Goal: Task Accomplishment & Management: Manage account settings

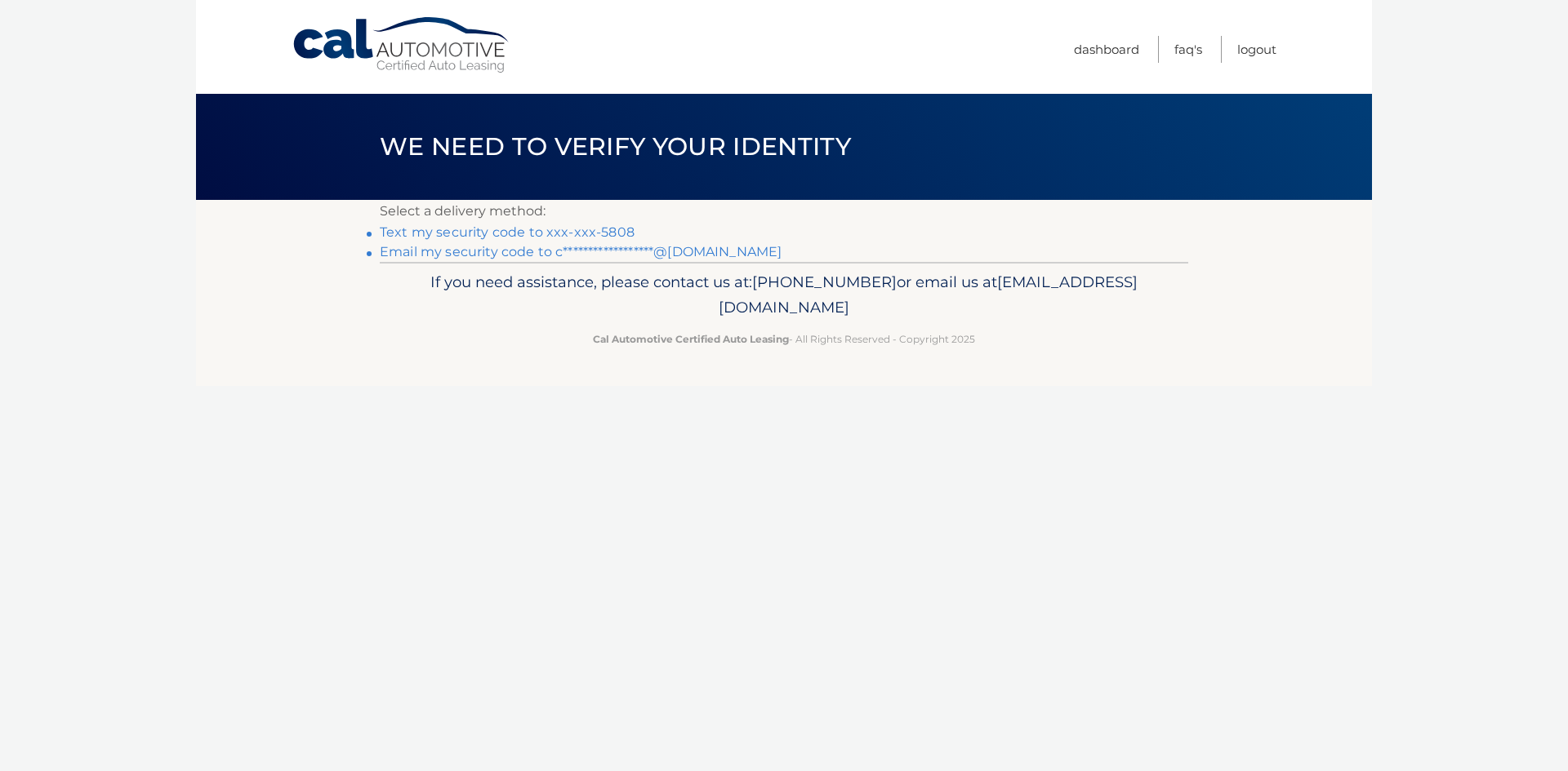
click at [580, 233] on link "Text my security code to xxx-xxx-5808" at bounding box center [506, 232] width 254 height 15
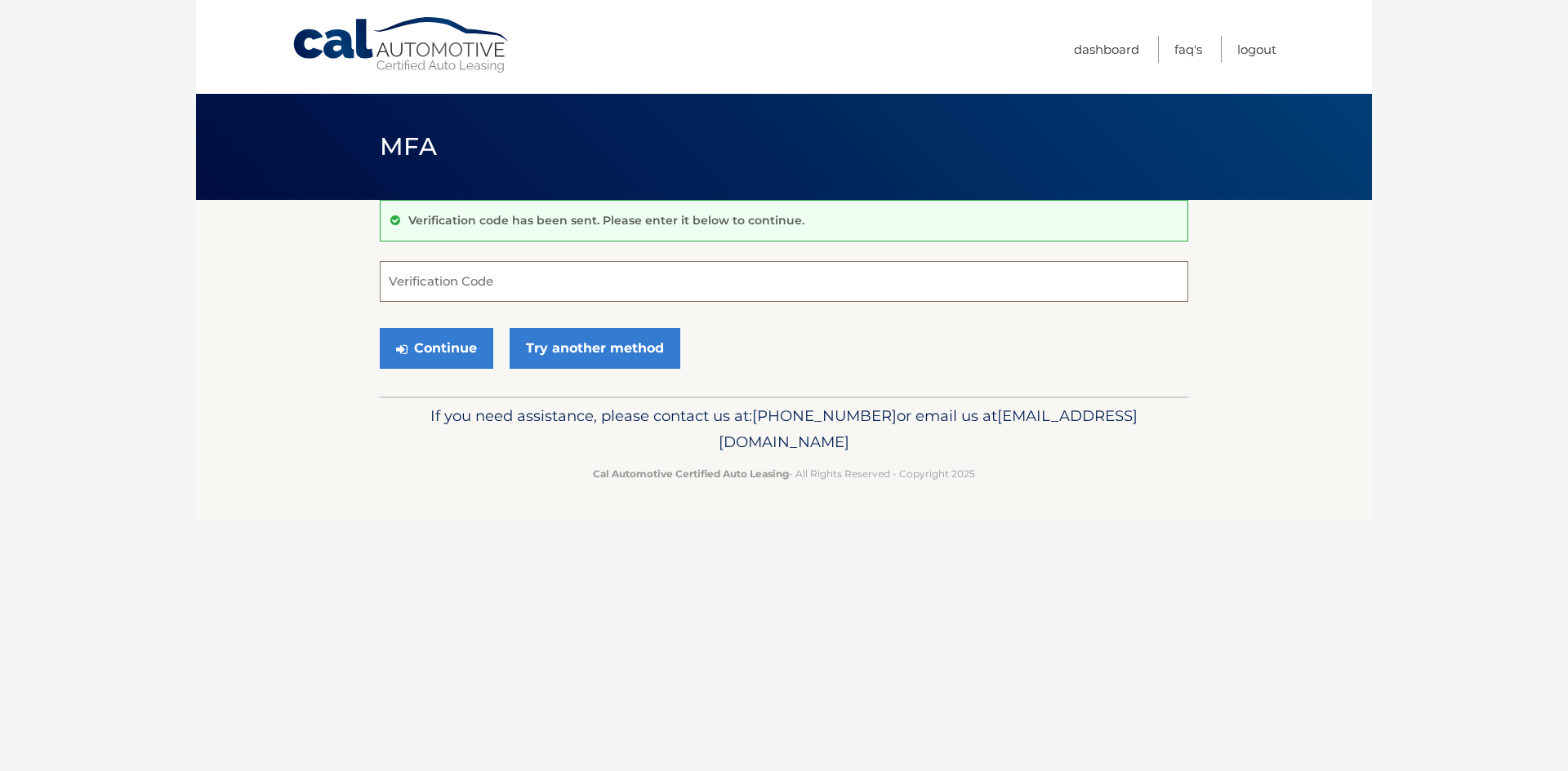
click at [538, 276] on input "Verification Code" at bounding box center [784, 282] width 809 height 41
type input "164772"
click at [455, 341] on button "Continue" at bounding box center [436, 349] width 113 height 41
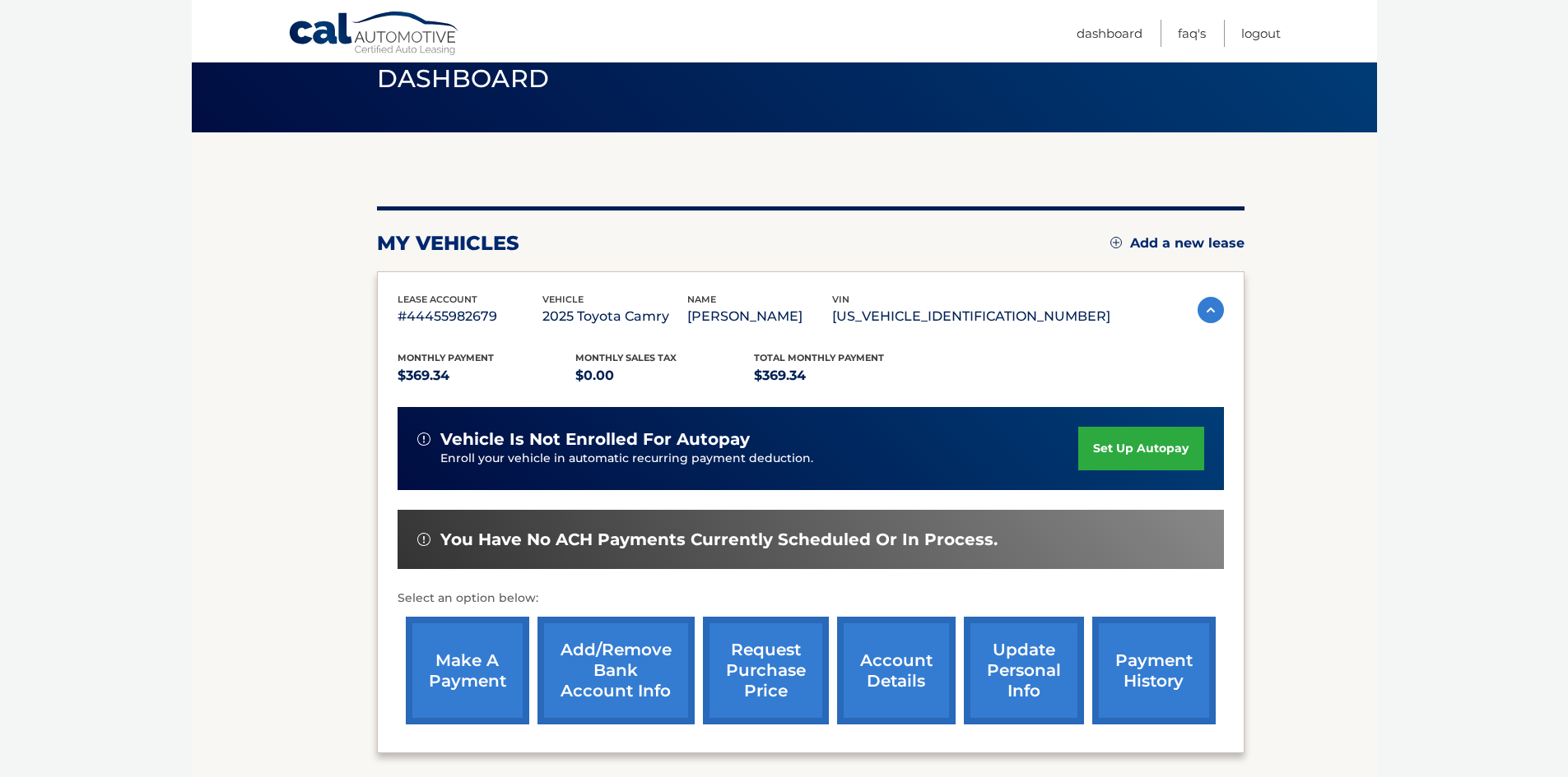
scroll to position [165, 0]
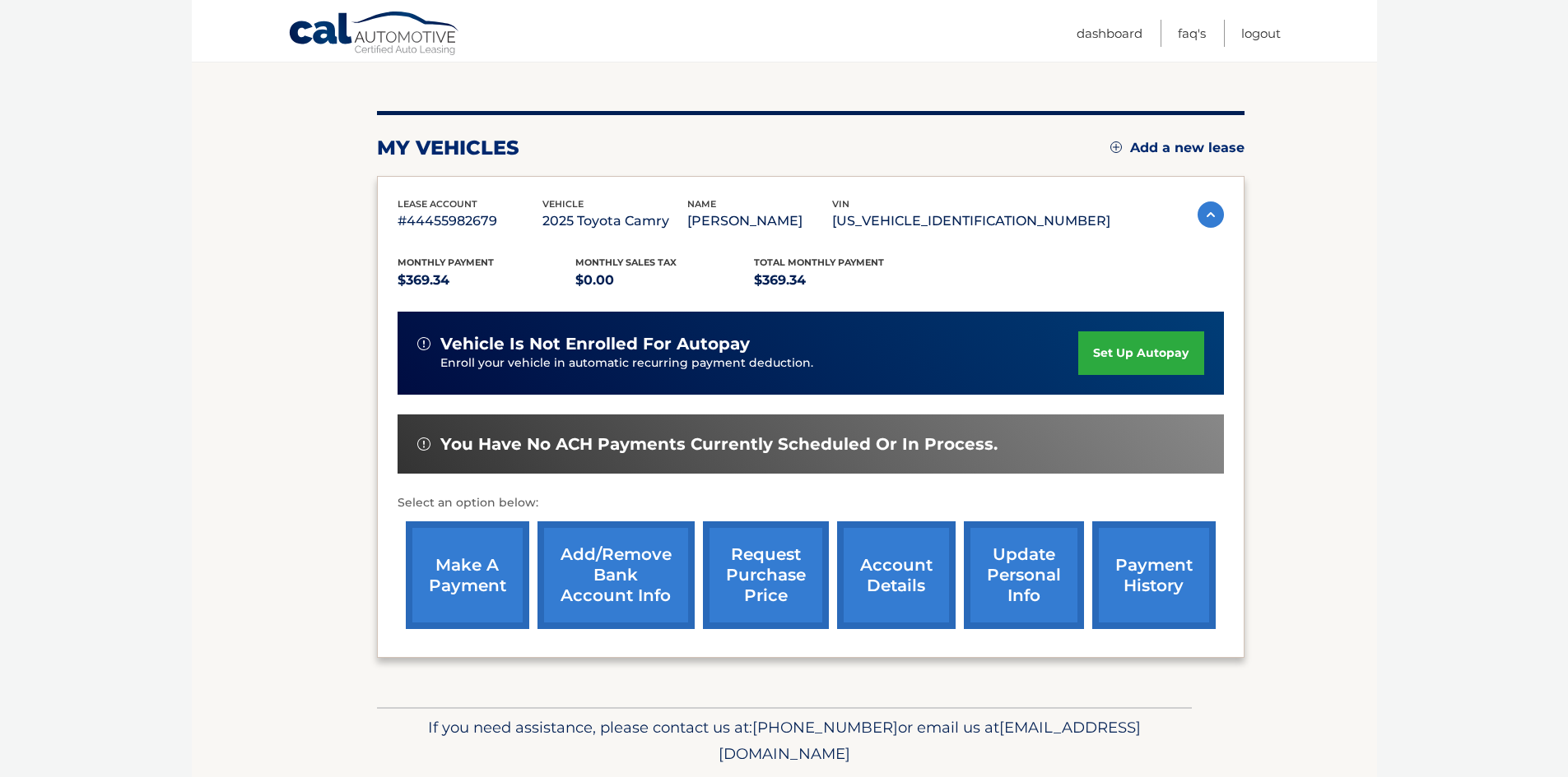
drag, startPoint x: 1121, startPoint y: 370, endPoint x: 1102, endPoint y: 353, distance: 25.5
click at [1121, 370] on link "set up autopay" at bounding box center [1140, 353] width 125 height 43
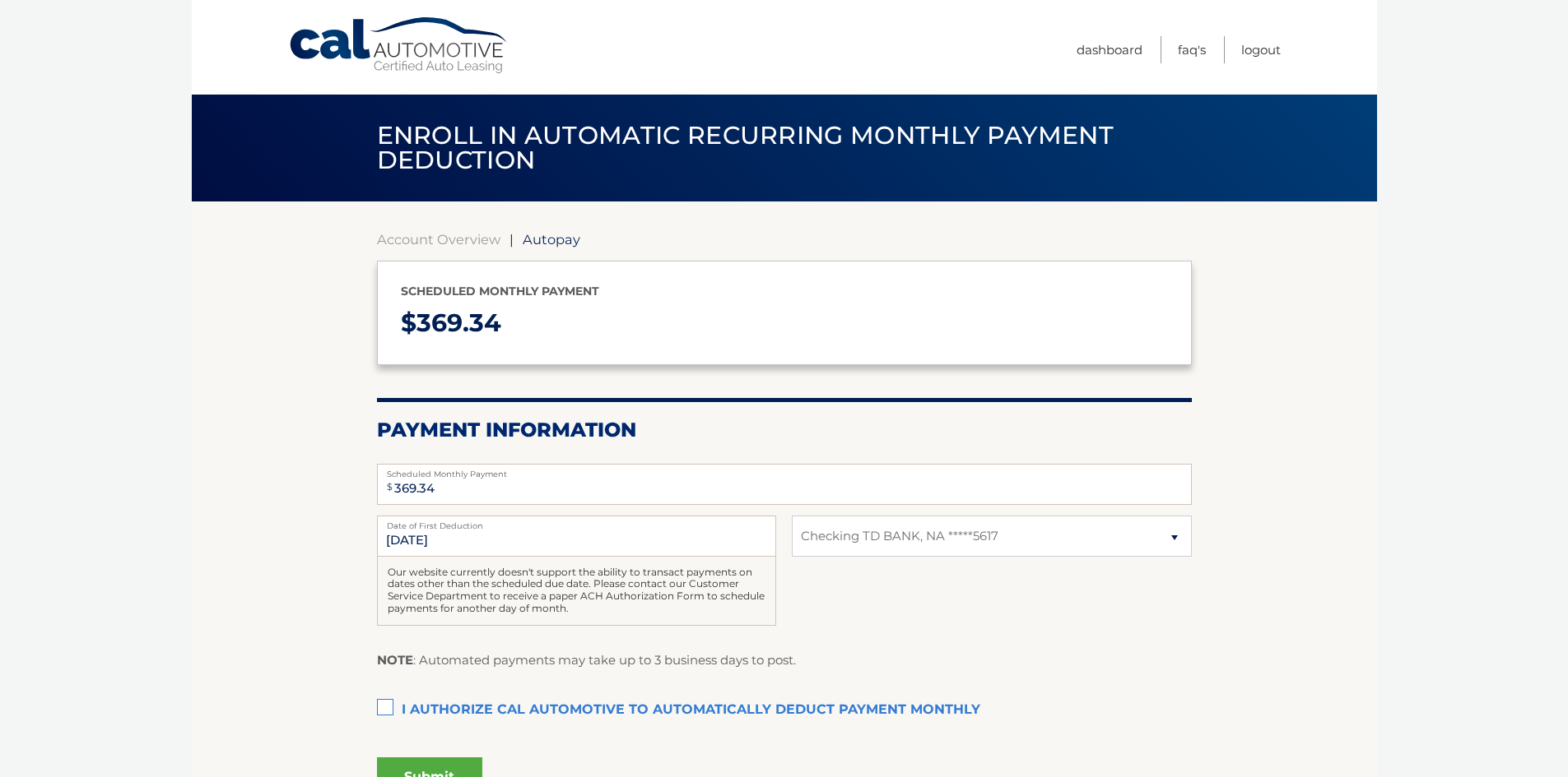
select select "MThkOTViZTMtYTg2NC00NDkyLWI4Y2UtZTViYTRhN2UyYzBj"
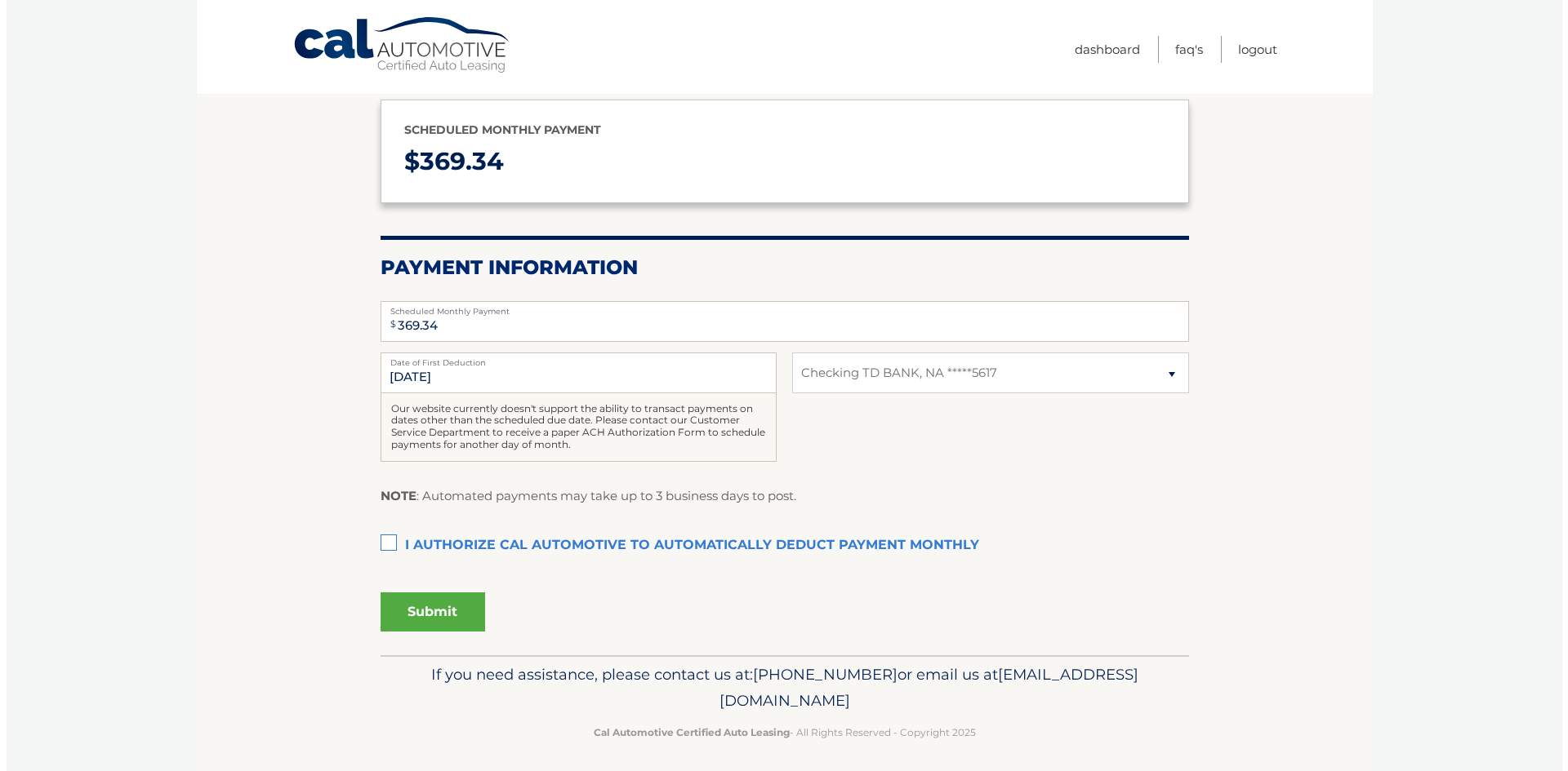
scroll to position [163, 0]
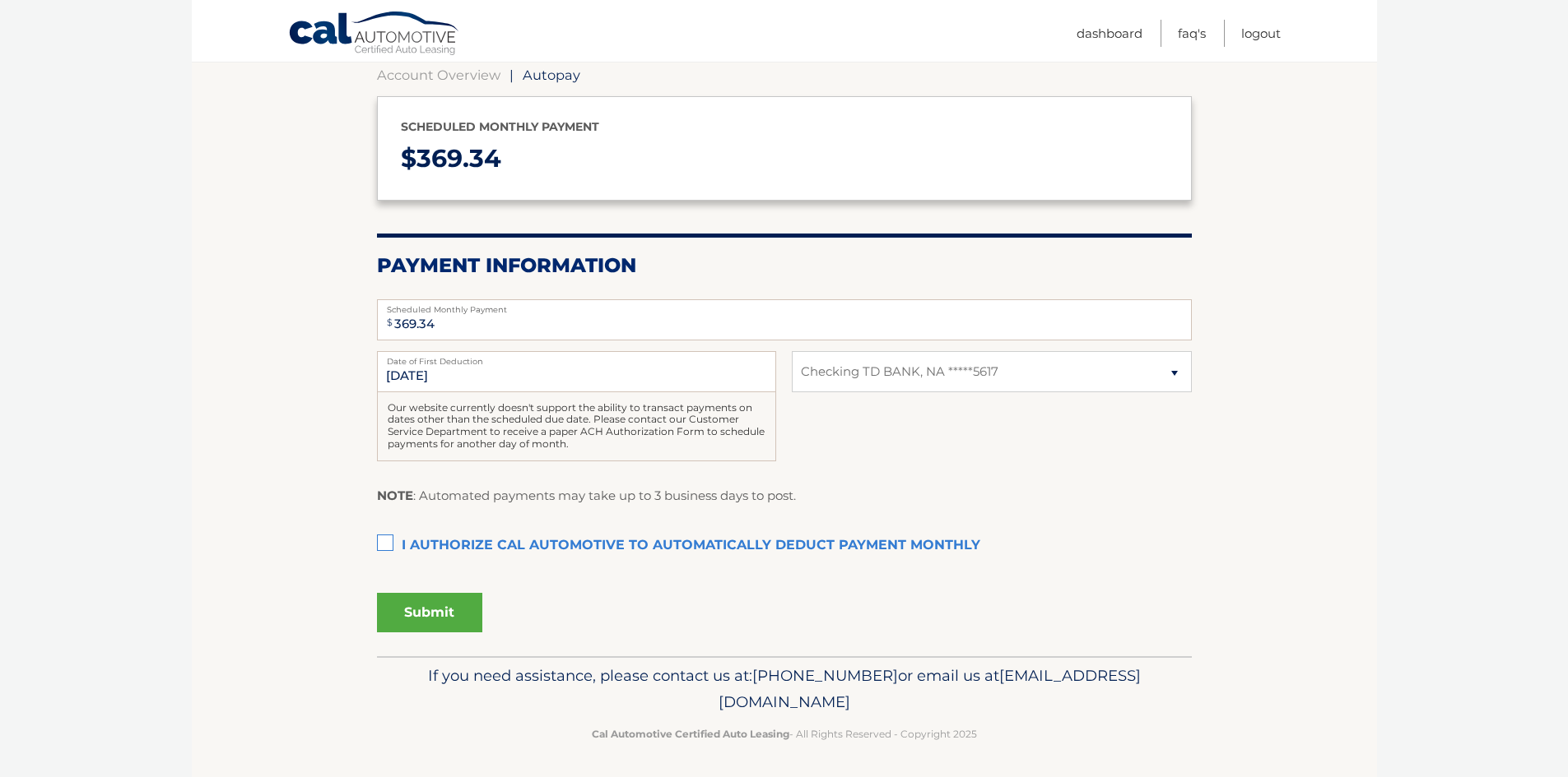
click at [390, 539] on label "I authorize cal automotive to automatically deduct payment monthly This checkbo…" at bounding box center [784, 546] width 815 height 33
click at [0, 0] on input "I authorize cal automotive to automatically deduct payment monthly This checkbo…" at bounding box center [0, 0] width 0 height 0
click at [449, 603] on button "Submit" at bounding box center [429, 613] width 105 height 40
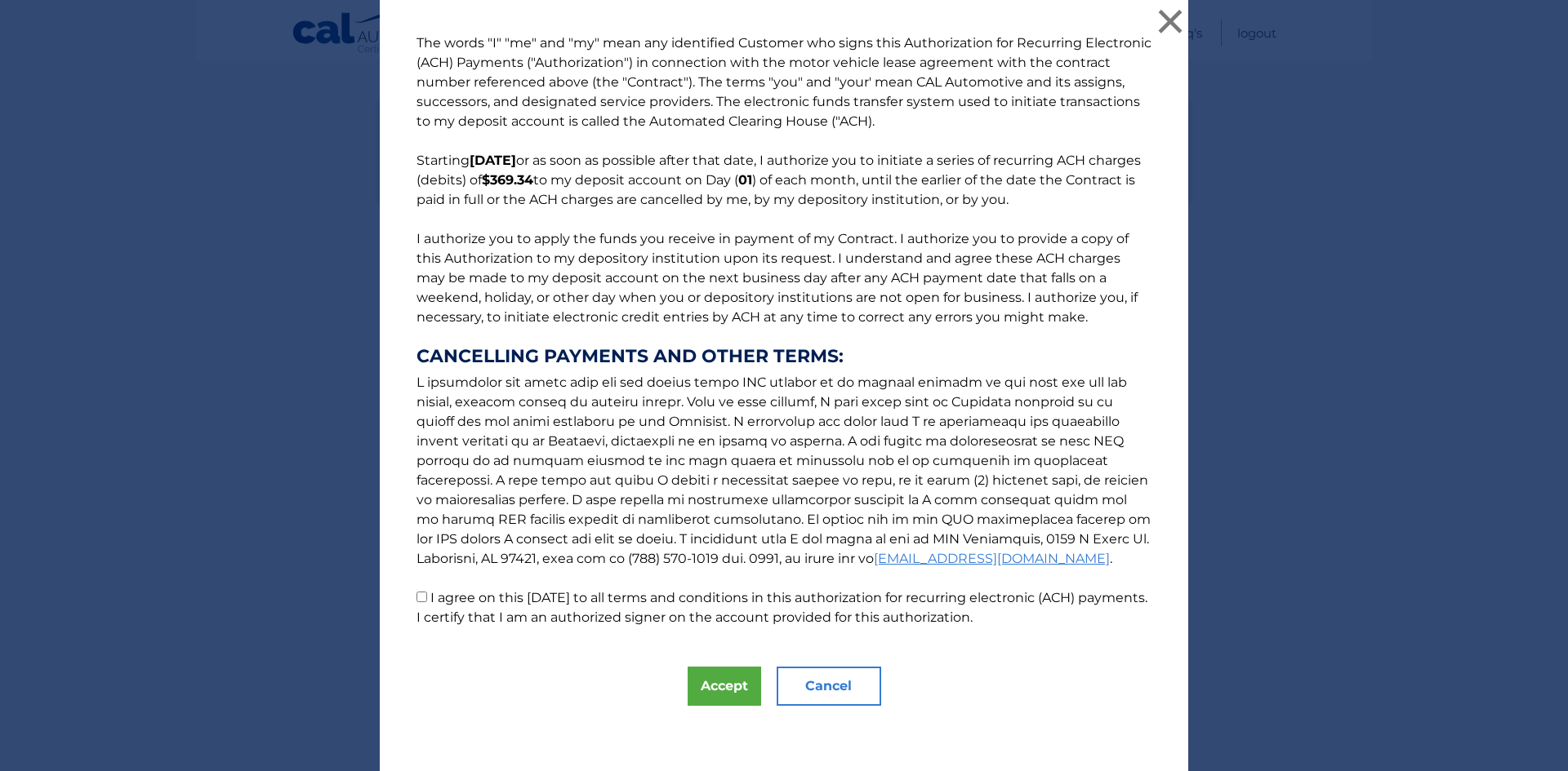
click at [417, 593] on input "I agree on this 09/29/2025 to all terms and conditions in this authorization fo…" at bounding box center [422, 597] width 11 height 11
checkbox input "true"
drag, startPoint x: 723, startPoint y: 675, endPoint x: 733, endPoint y: 670, distance: 11.2
click at [723, 675] on button "Accept" at bounding box center [724, 686] width 73 height 39
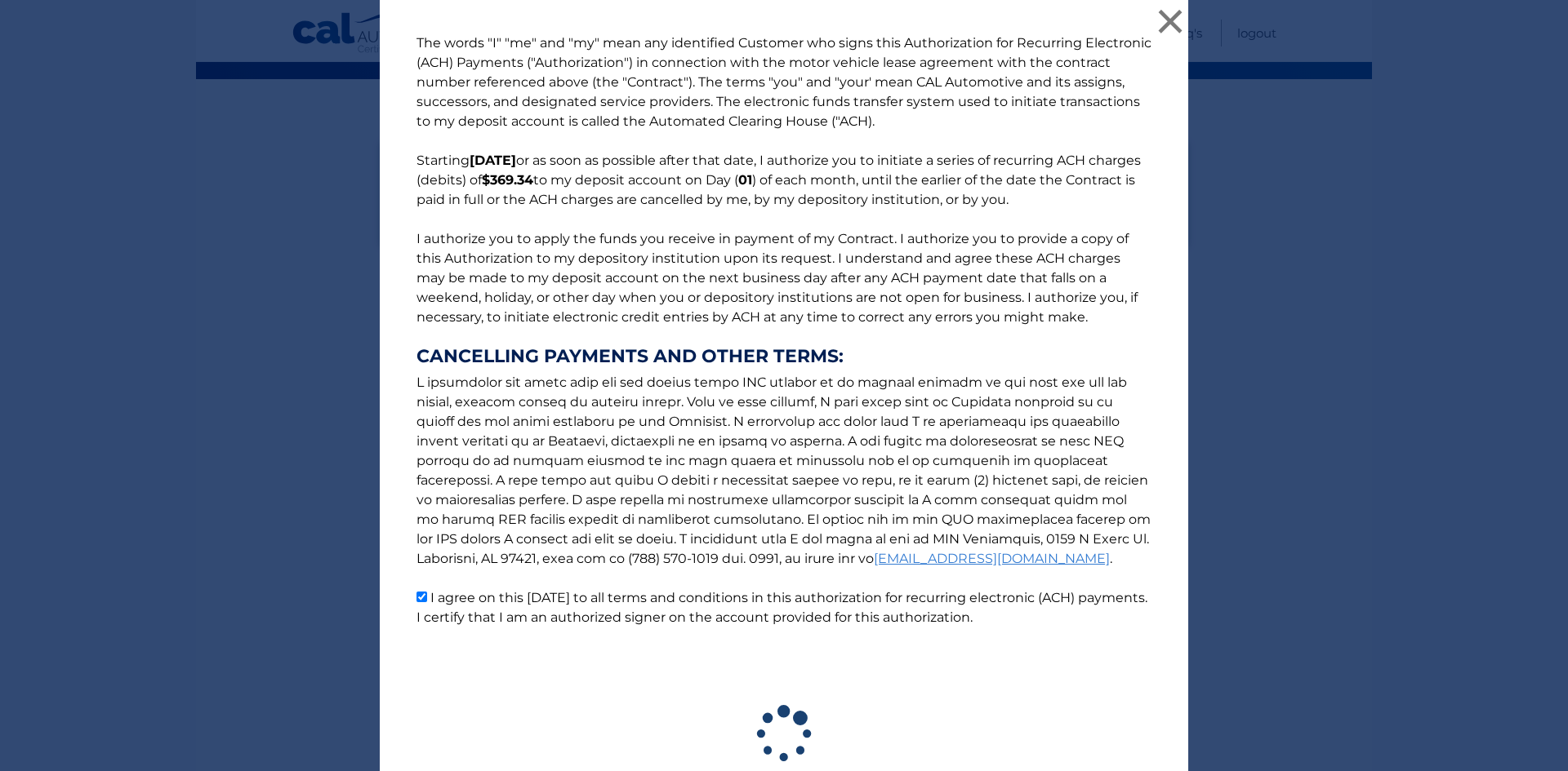
scroll to position [120, 0]
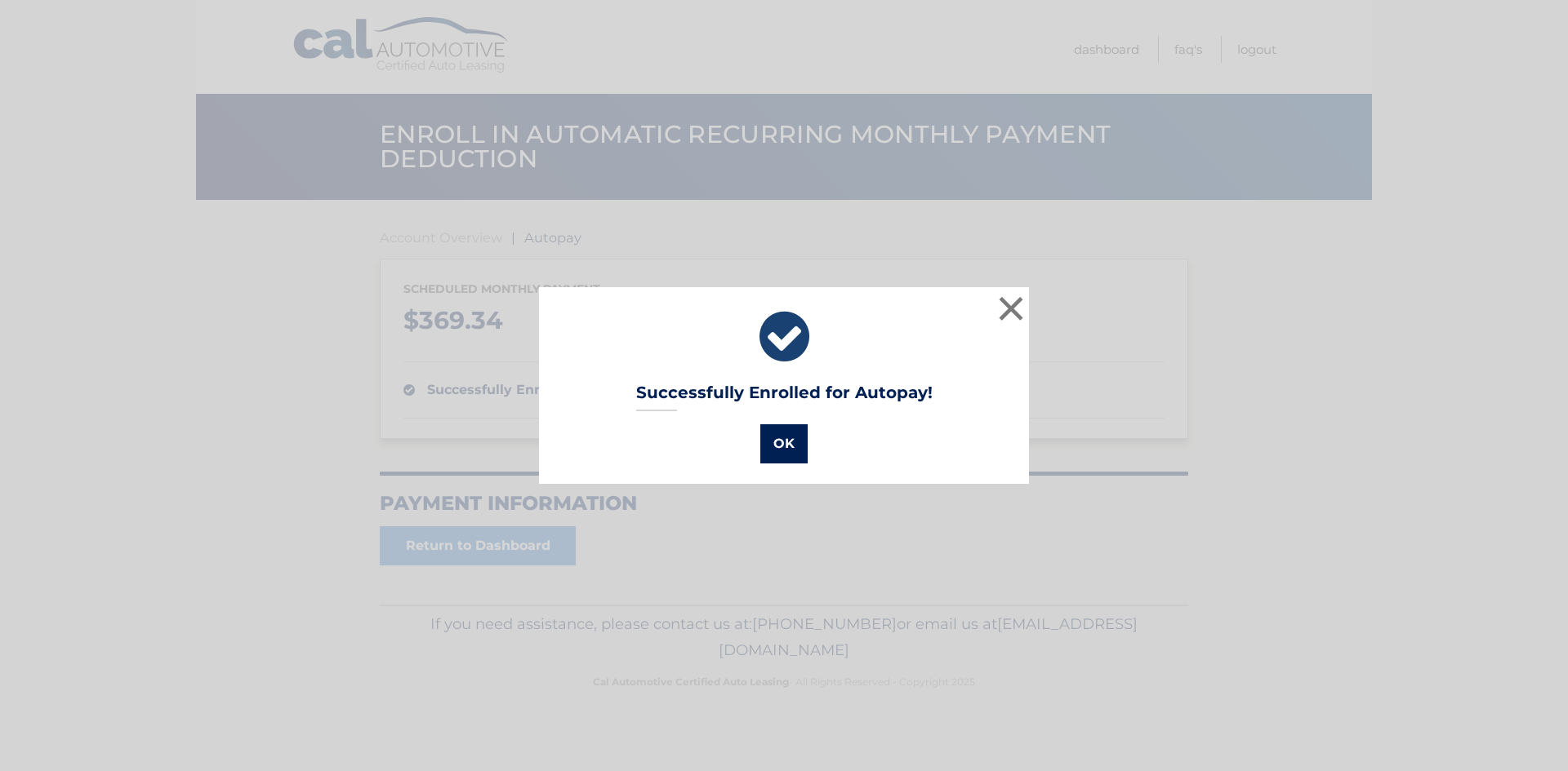
click at [792, 451] on button "OK" at bounding box center [784, 444] width 47 height 39
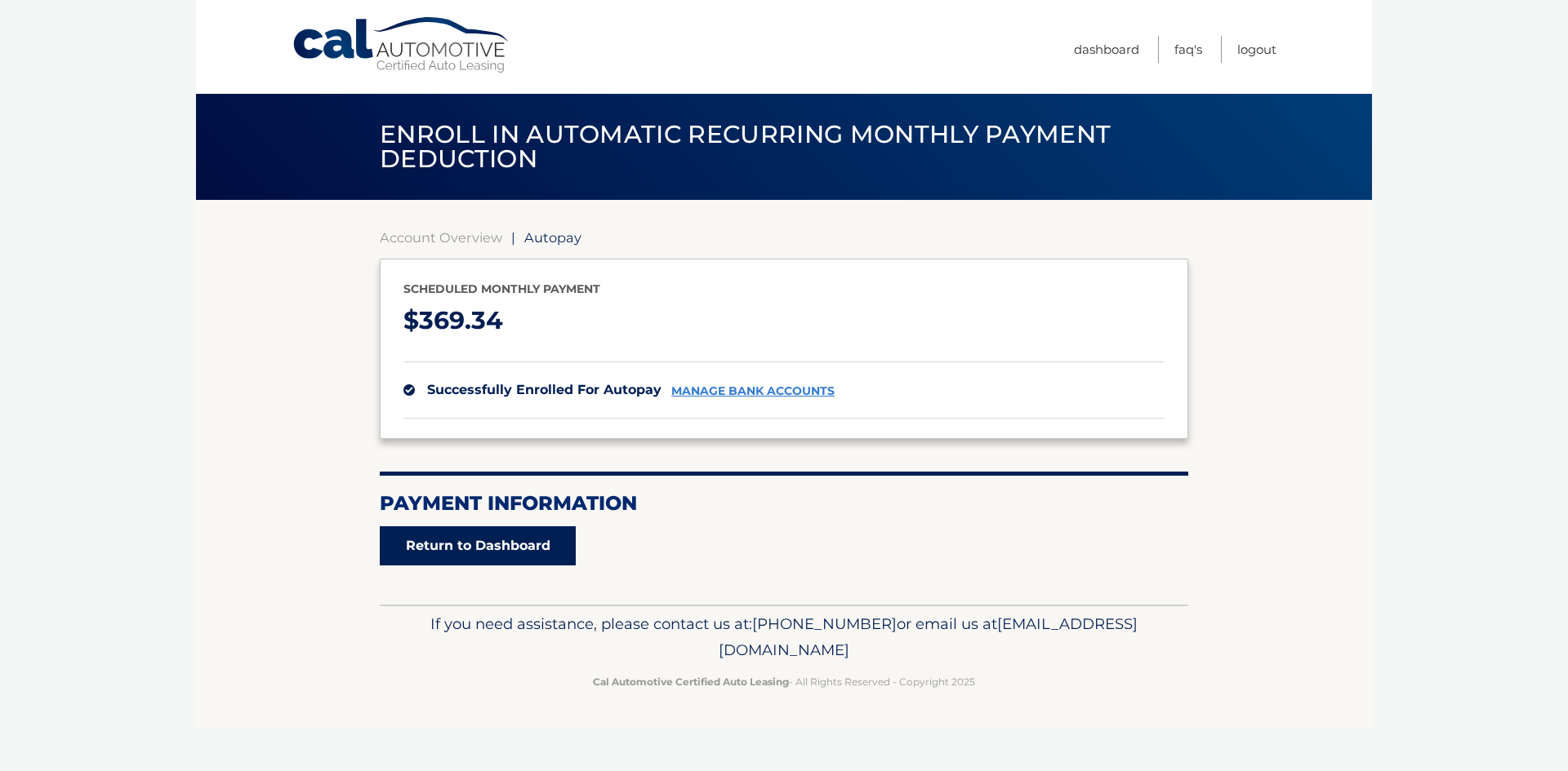
drag, startPoint x: 550, startPoint y: 541, endPoint x: 571, endPoint y: 532, distance: 22.8
click at [550, 541] on link "Return to Dashboard" at bounding box center [478, 546] width 196 height 39
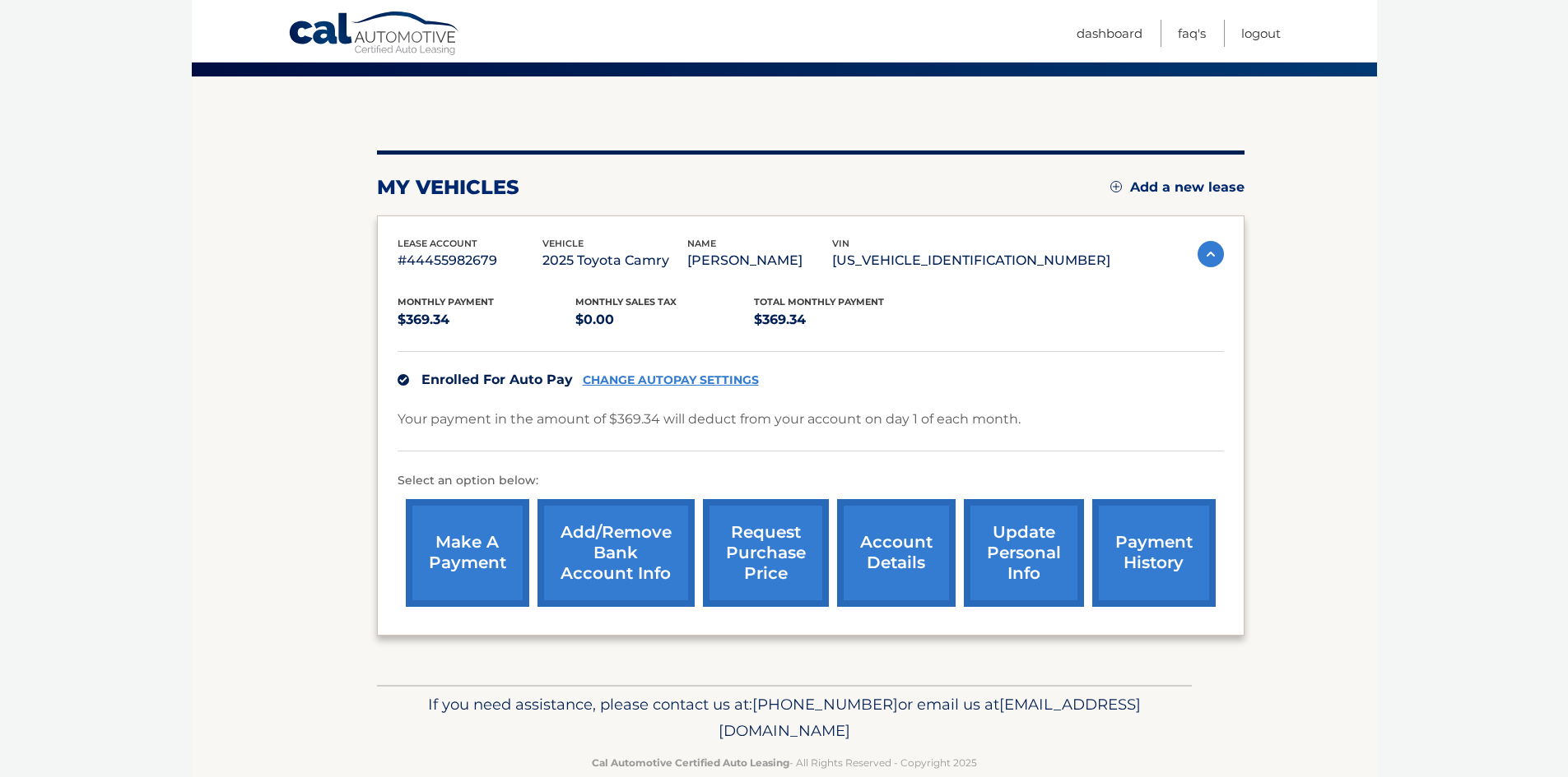
scroll to position [165, 0]
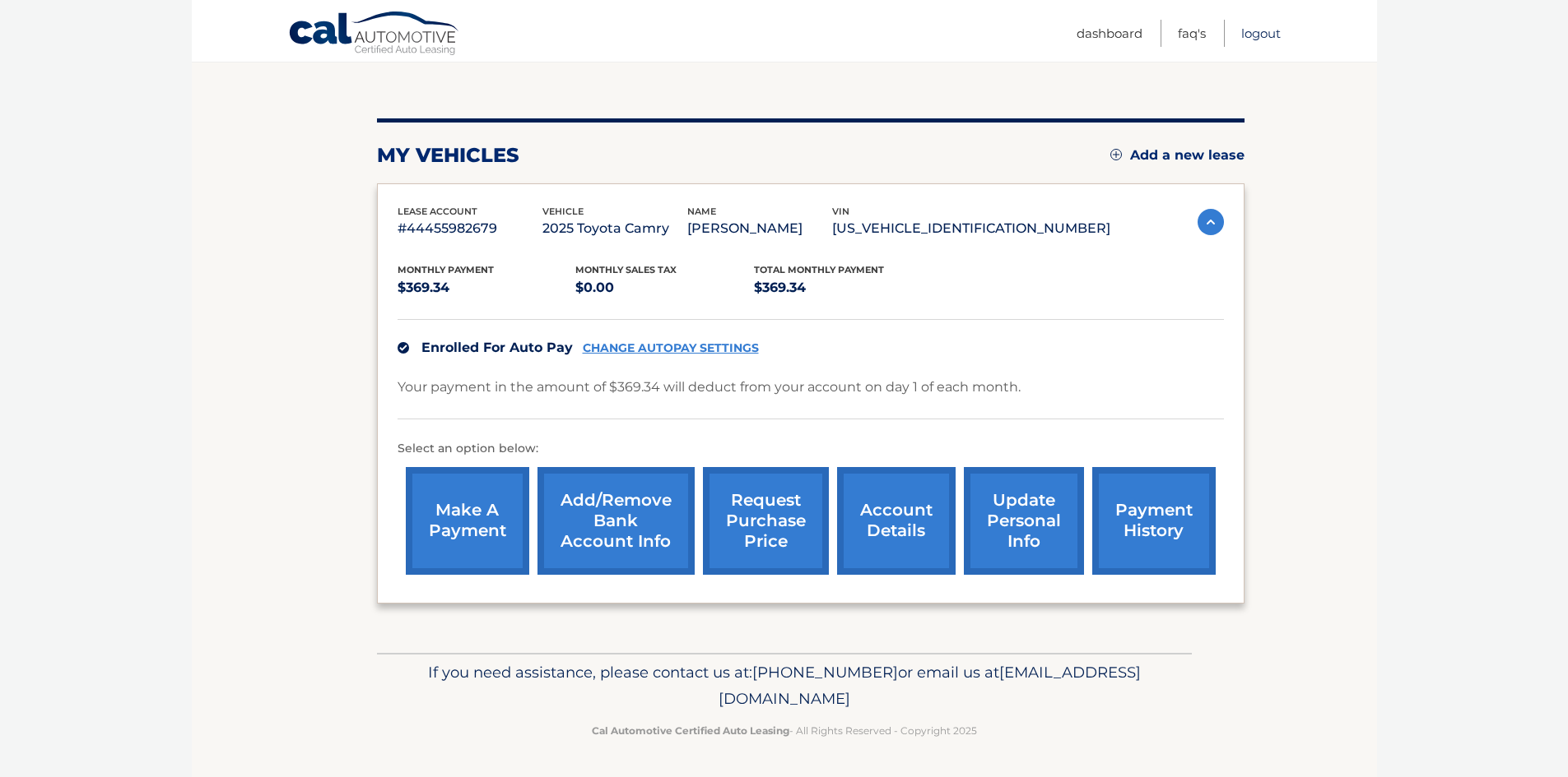
click at [1254, 42] on link "Logout" at bounding box center [1260, 33] width 40 height 27
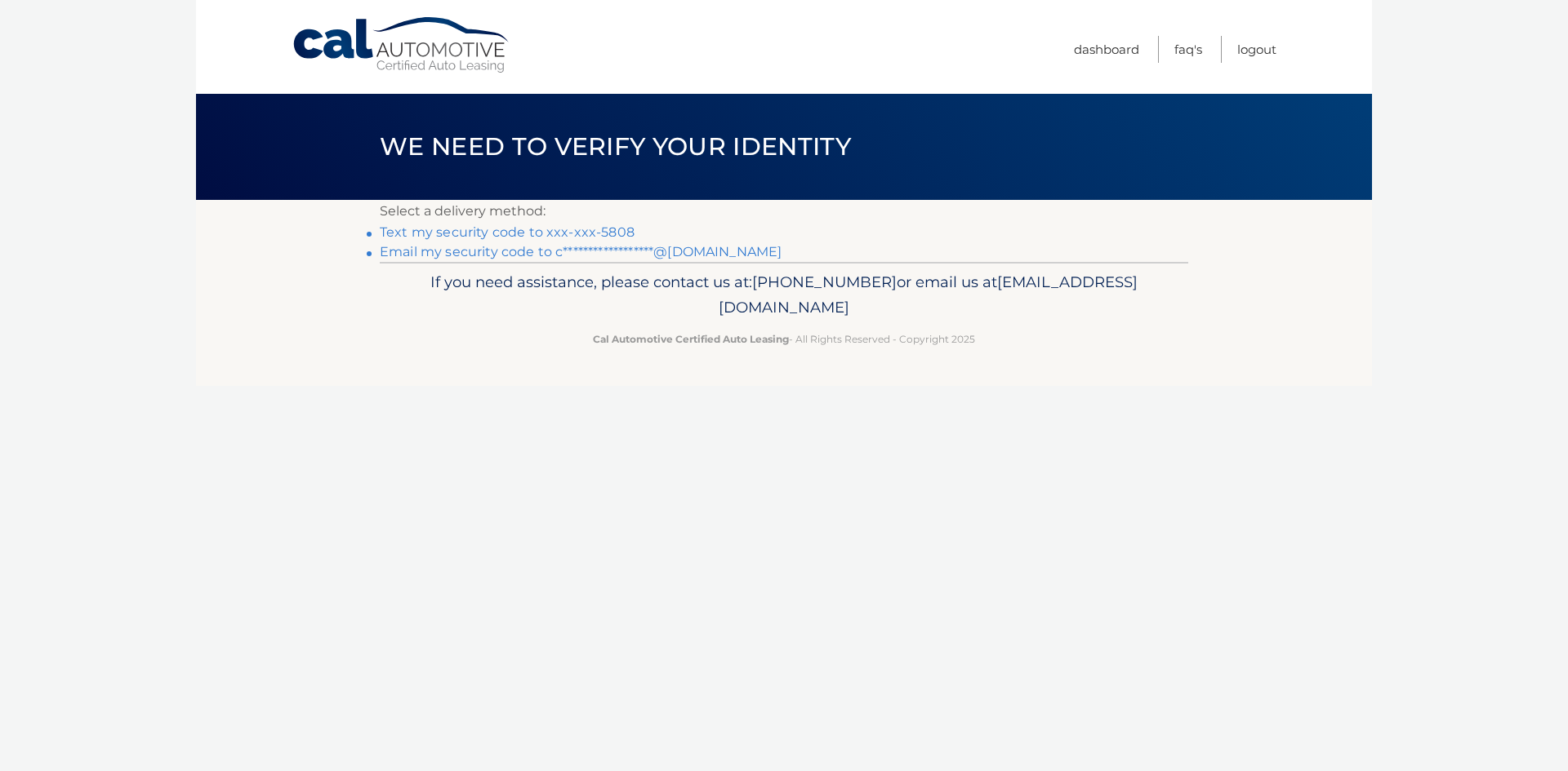
click at [610, 226] on link "Text my security code to xxx-xxx-5808" at bounding box center [506, 232] width 254 height 15
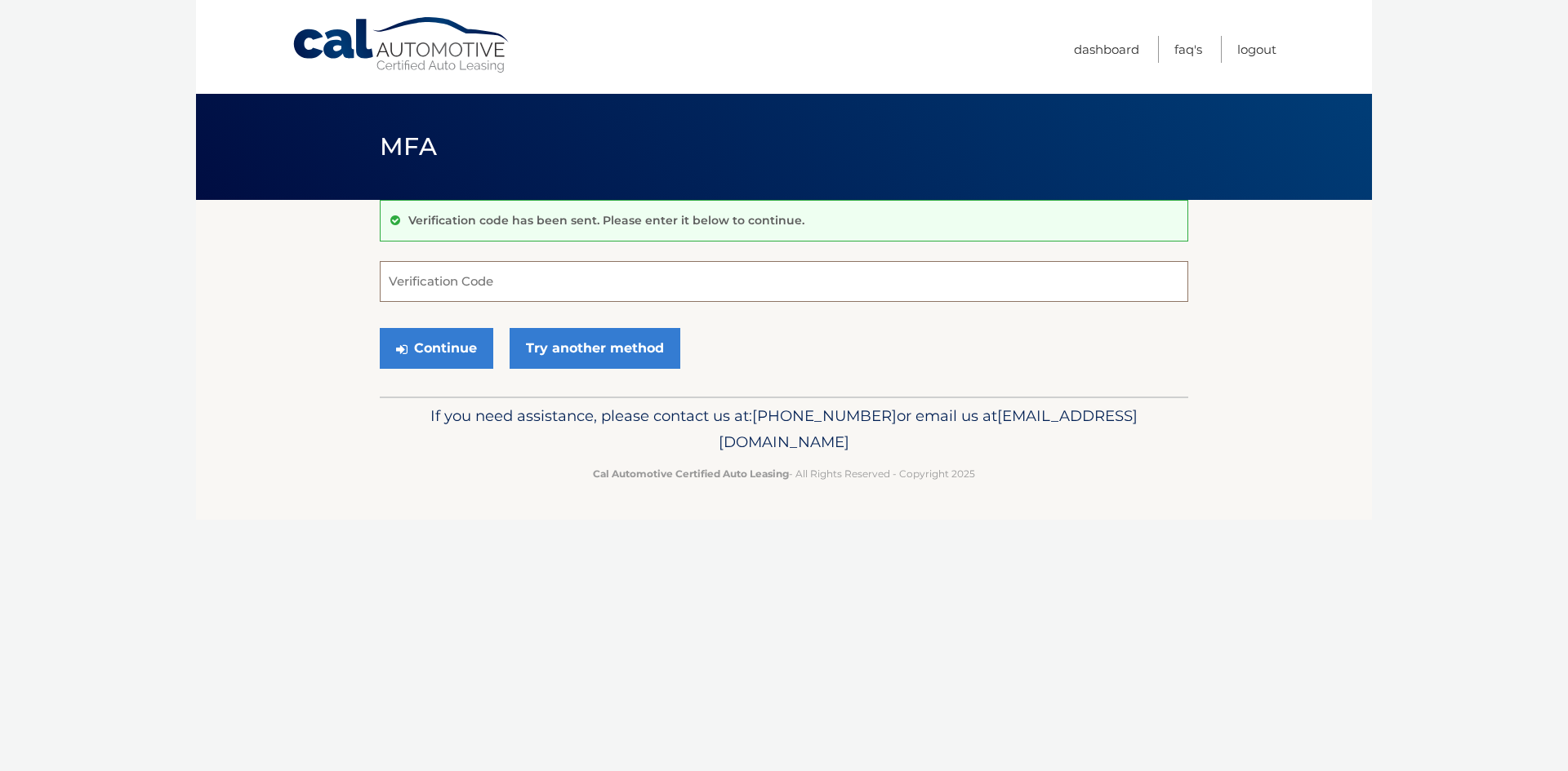
click at [573, 266] on input "Verification Code" at bounding box center [784, 282] width 809 height 41
type input "532264"
click at [379, 328] on button "Continue" at bounding box center [436, 349] width 113 height 41
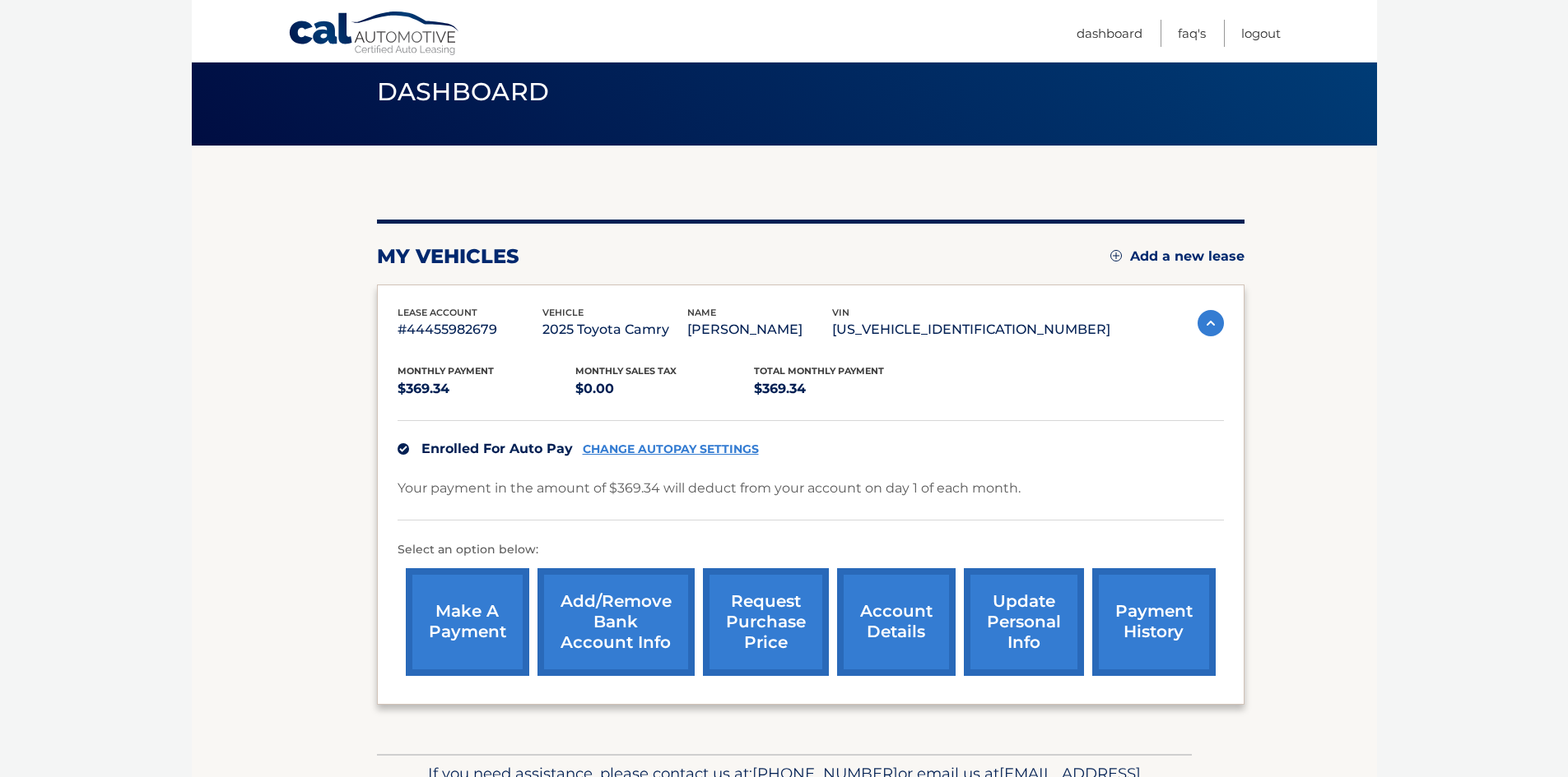
scroll to position [82, 0]
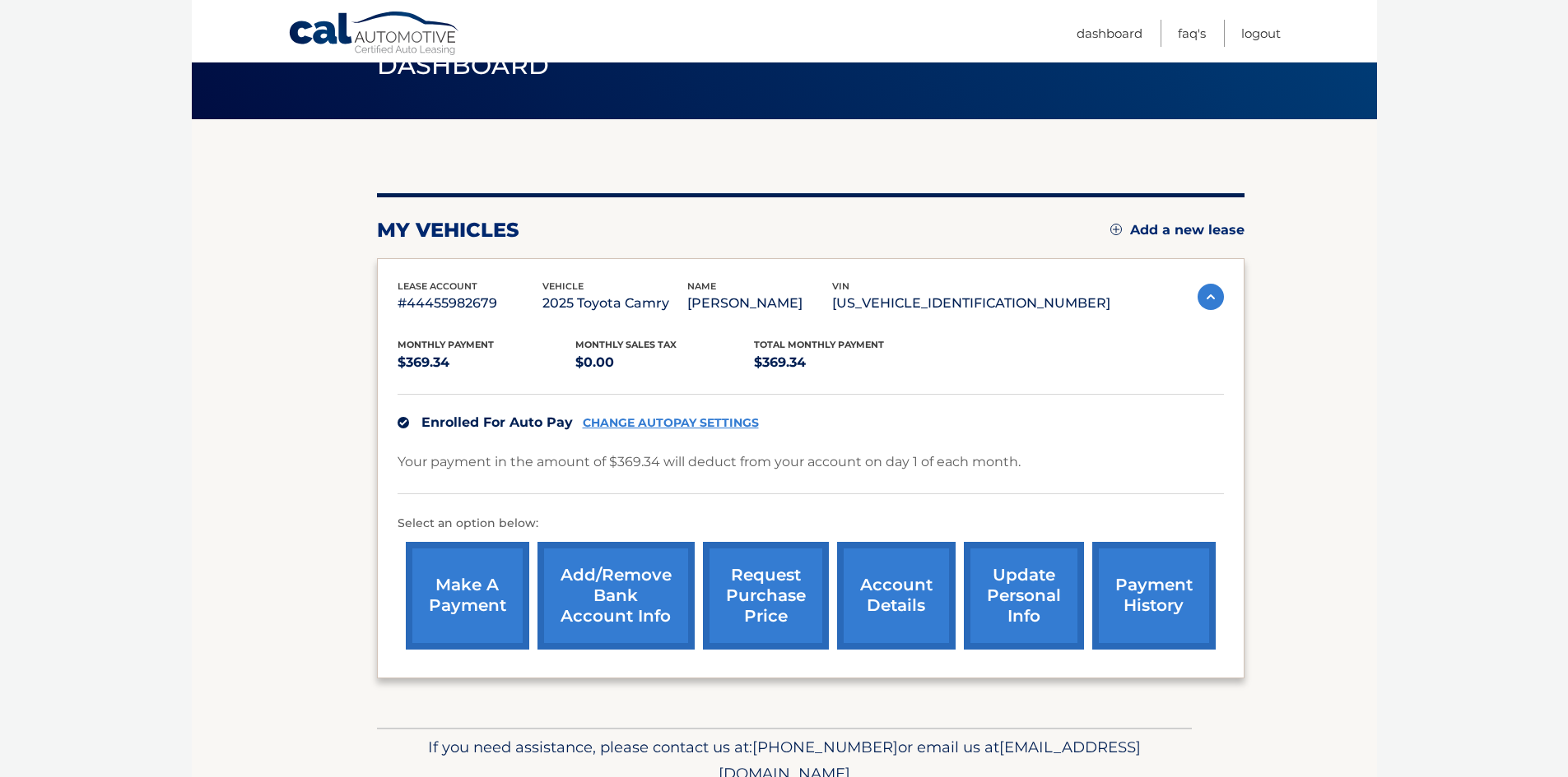
drag, startPoint x: 1182, startPoint y: 594, endPoint x: 1245, endPoint y: 576, distance: 65.5
click at [1182, 594] on link "payment history" at bounding box center [1153, 596] width 123 height 108
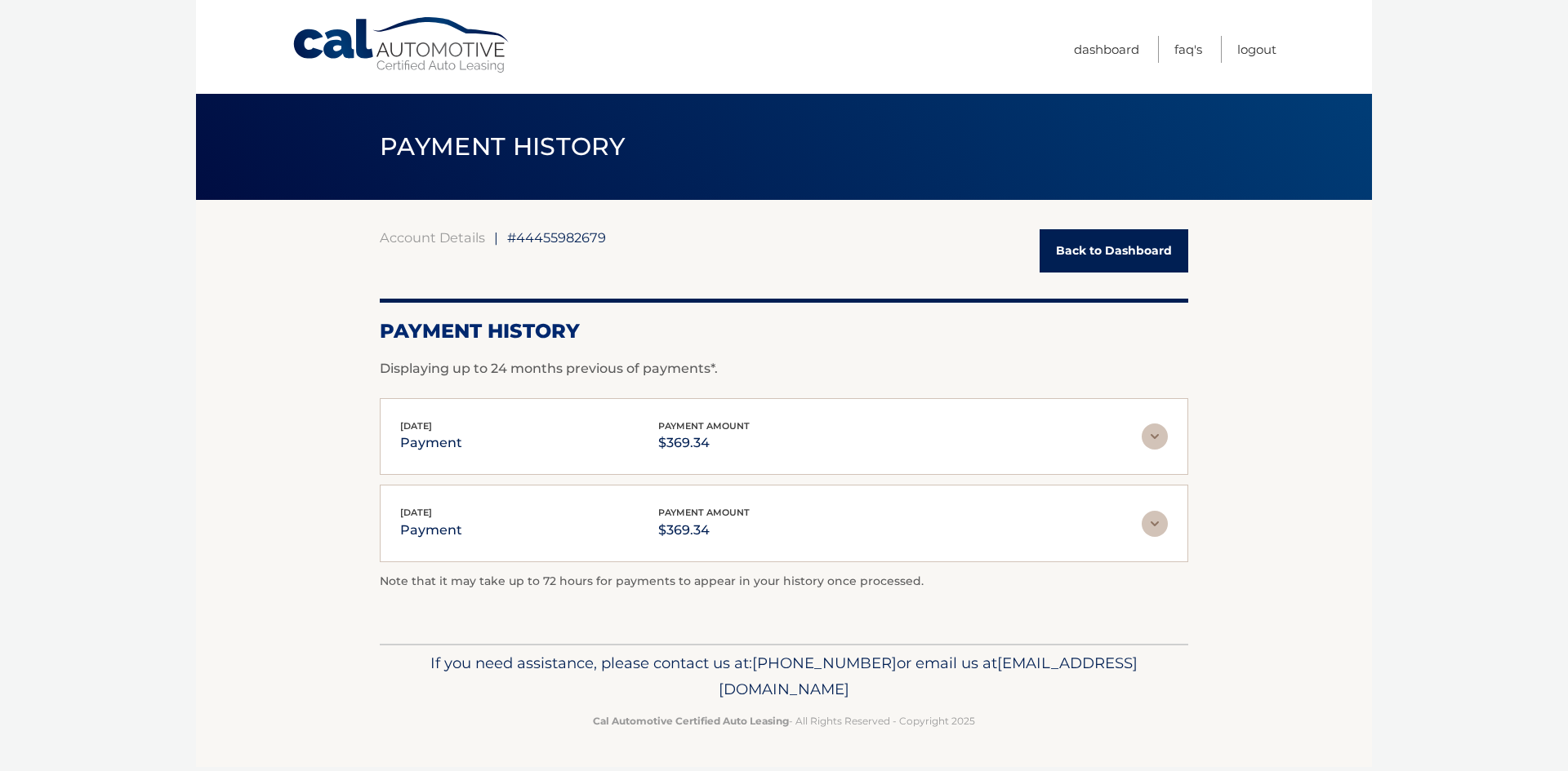
click at [1158, 520] on img at bounding box center [1155, 524] width 26 height 26
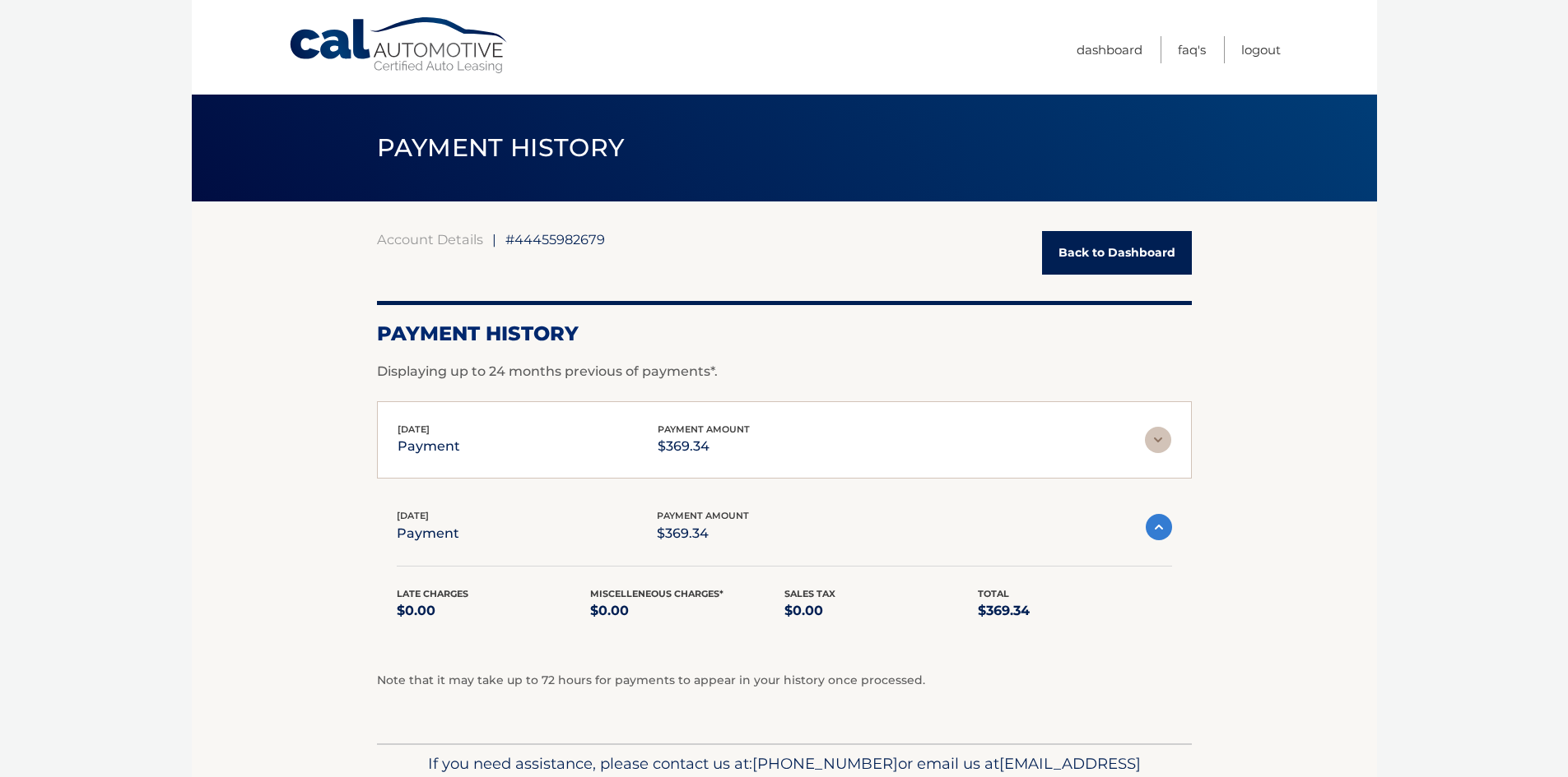
click at [1154, 442] on img at bounding box center [1157, 440] width 26 height 26
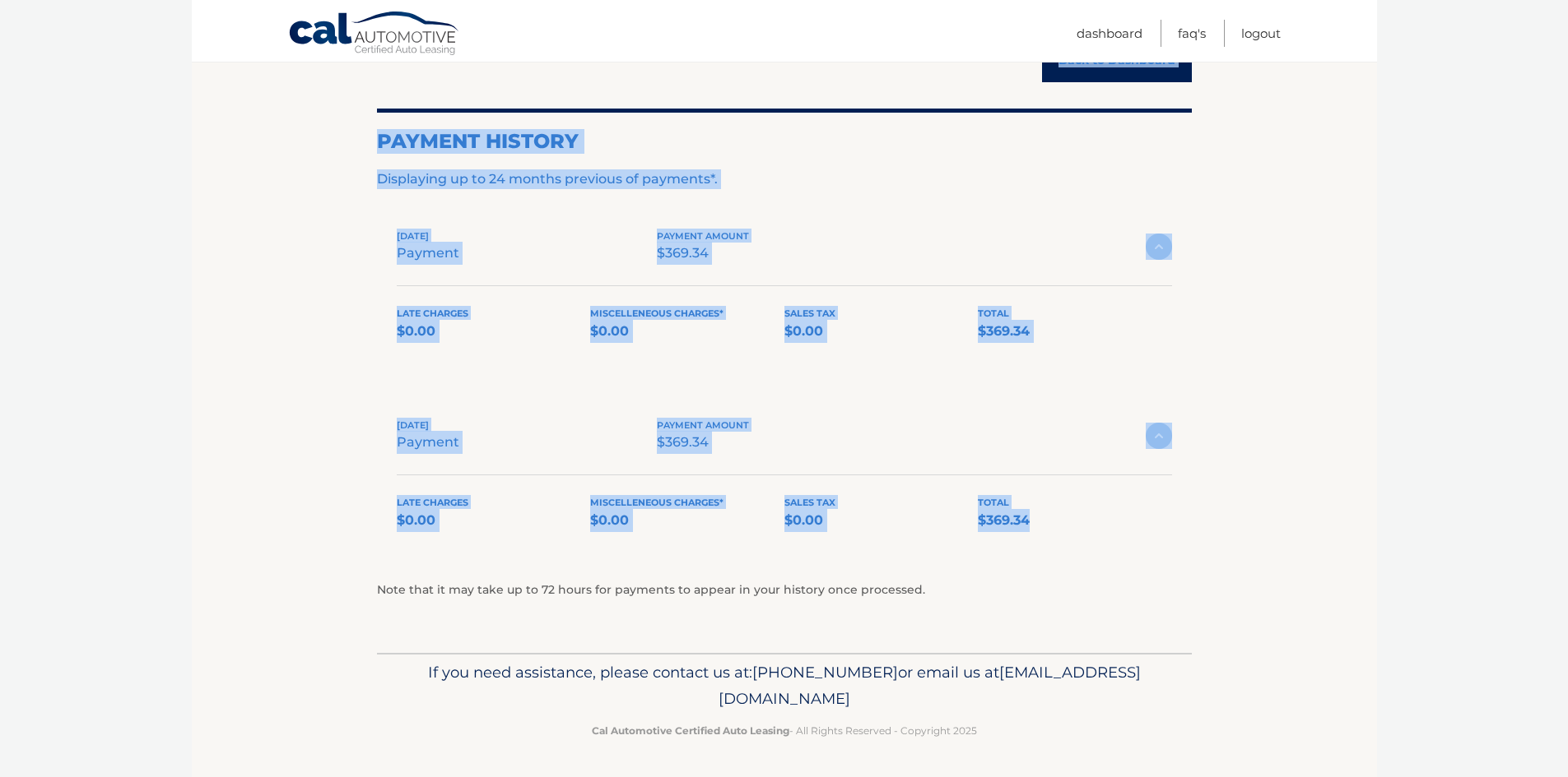
scroll to position [193, 0]
drag, startPoint x: 369, startPoint y: 149, endPoint x: 1180, endPoint y: 689, distance: 974.3
click at [1180, 584] on div "Cal Automotive Menu Dashboard FAQ's Logout |" at bounding box center [784, 195] width 1185 height 777
click at [1258, 37] on link "Logout" at bounding box center [1260, 33] width 40 height 27
